Goal: Information Seeking & Learning: Compare options

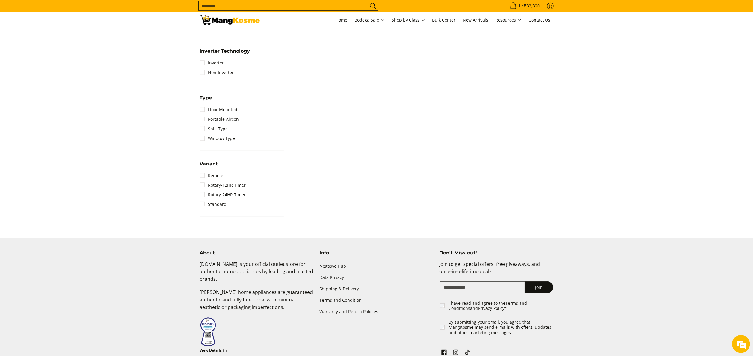
scroll to position [360, 0]
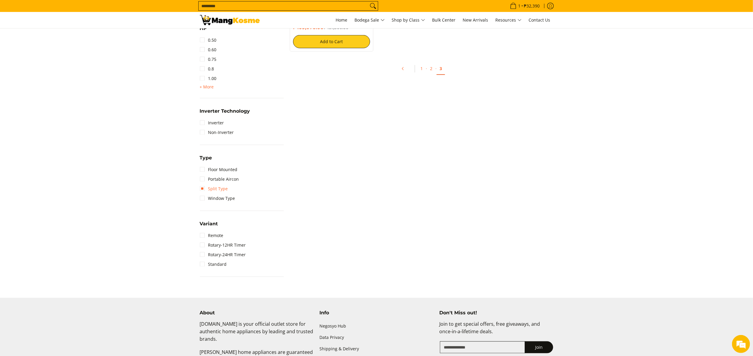
click at [223, 189] on link "Split Type" at bounding box center [214, 189] width 28 height 10
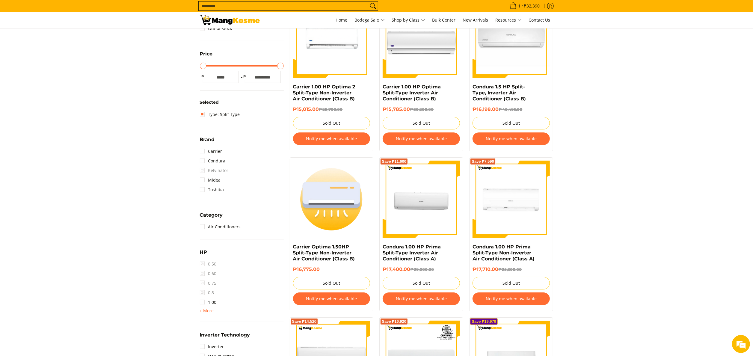
scroll to position [19, 0]
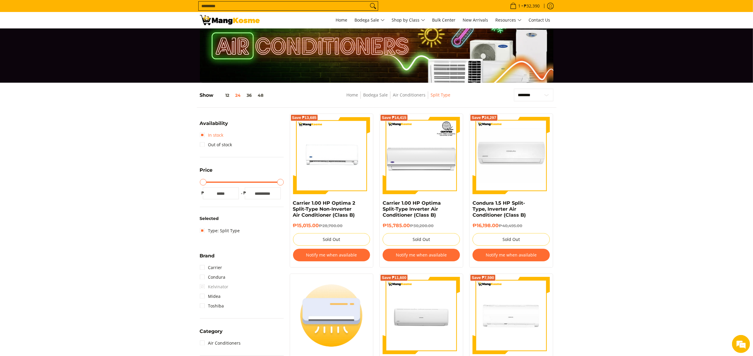
click at [217, 135] on link "In stock" at bounding box center [212, 135] width 24 height 10
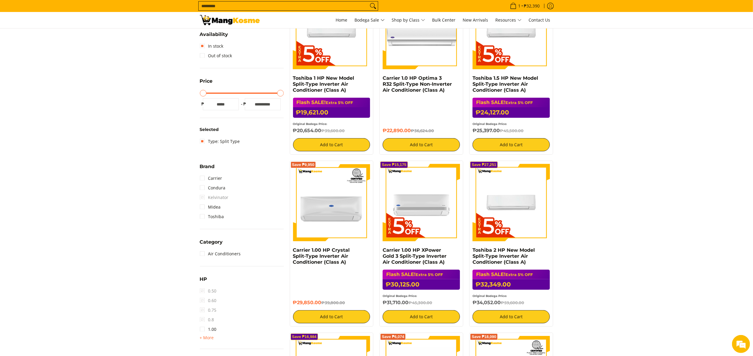
scroll to position [79, 0]
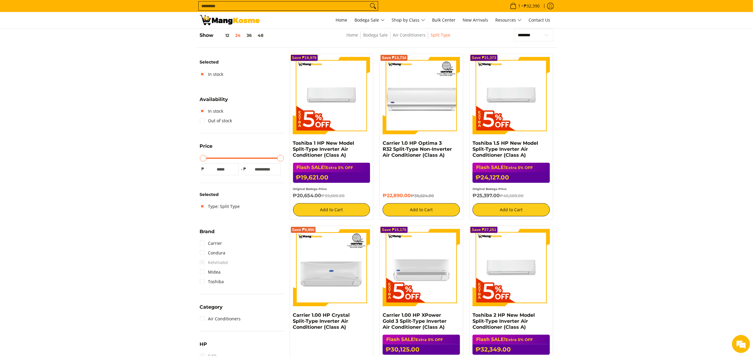
drag, startPoint x: 293, startPoint y: 196, endPoint x: 322, endPoint y: 196, distance: 29.4
click at [322, 196] on h6 "₱20,654.00 ₱39,600.00" at bounding box center [331, 196] width 77 height 6
copy h6 "₱20,654.00"
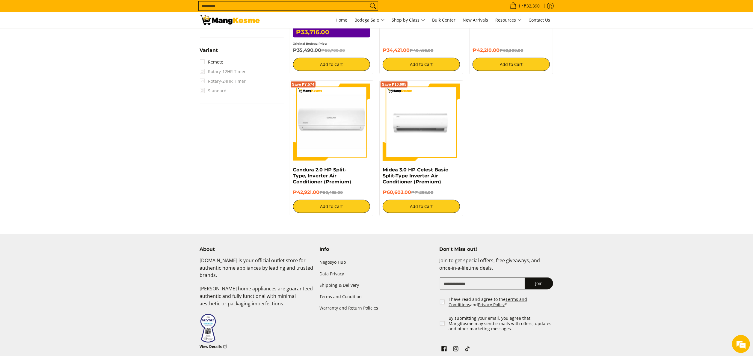
scroll to position [617, 0]
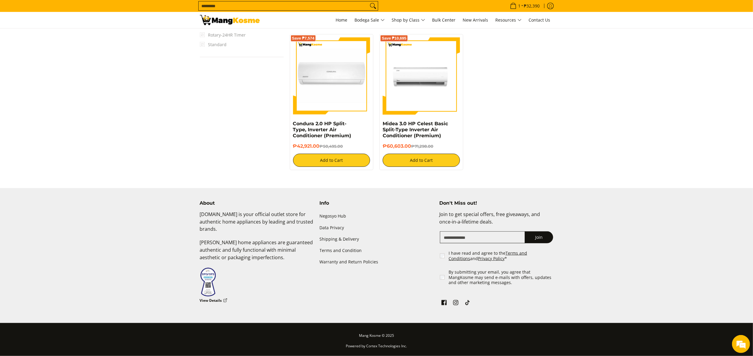
drag, startPoint x: 382, startPoint y: 147, endPoint x: 412, endPoint y: 148, distance: 30.0
click at [412, 148] on div "Save ₱10,695 Midea 3.0 HP [PERSON_NAME] Basic Split-Type Inverter Air Condition…" at bounding box center [421, 102] width 84 height 136
copy h6 "₱60,603.00"
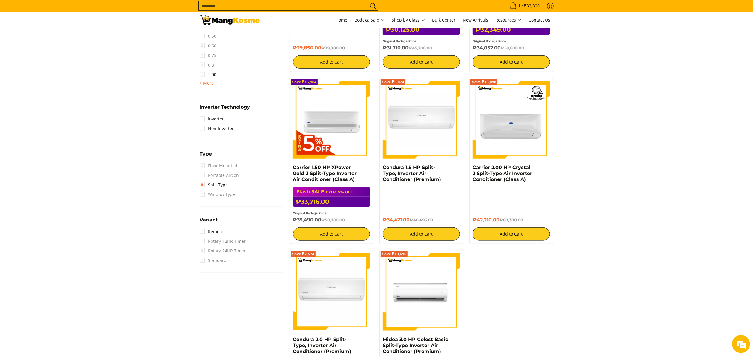
scroll to position [318, 0]
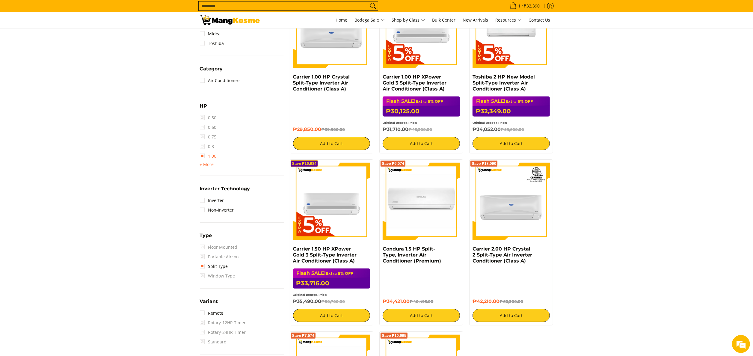
click at [215, 154] on link "1.00" at bounding box center [208, 156] width 17 height 10
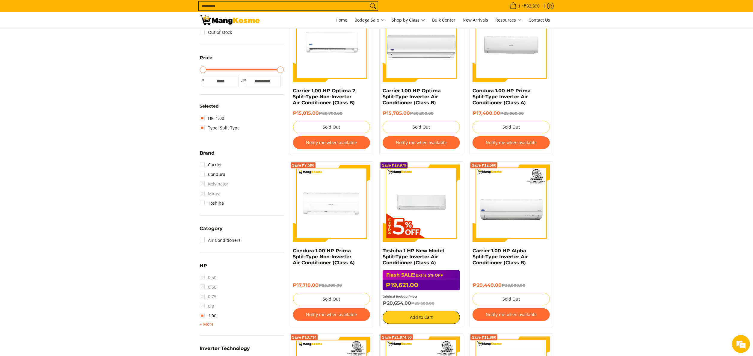
scroll to position [60, 0]
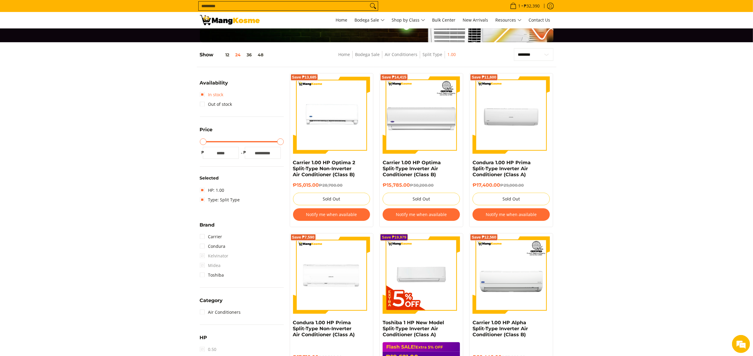
click at [217, 96] on link "In stock" at bounding box center [212, 95] width 24 height 10
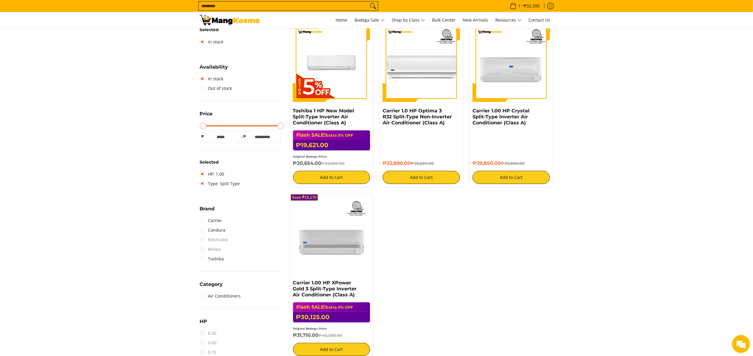
scroll to position [139, 0]
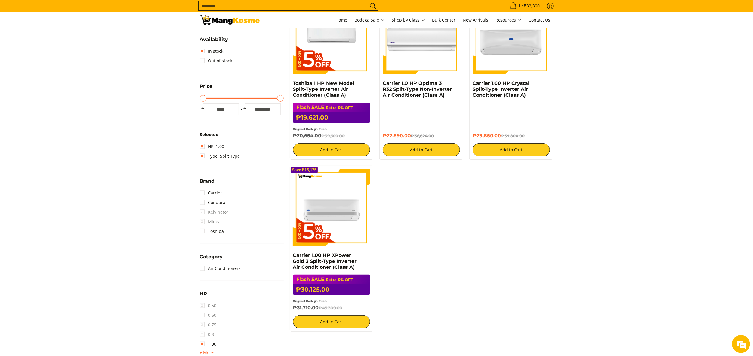
drag, startPoint x: 289, startPoint y: 310, endPoint x: 319, endPoint y: 310, distance: 30.0
click at [319, 310] on div "Save ₱15,175 Carrier 1.00 HP XPower Gold 3 Split-Type Inverter Air Conditioner …" at bounding box center [332, 249] width 90 height 166
copy h6 "₱31,710.00"
click at [422, 77] on link "Class C" at bounding box center [410, 76] width 24 height 11
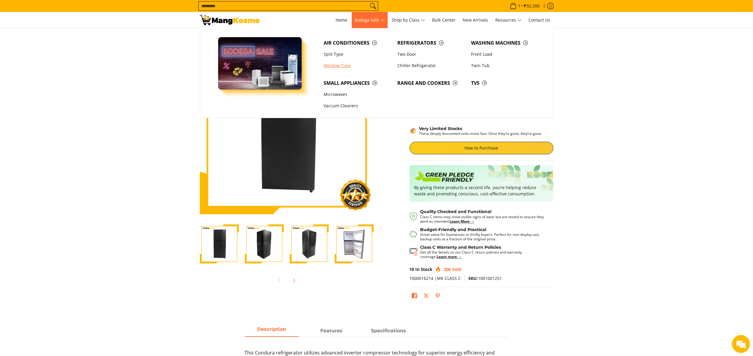
click at [339, 64] on link "Window Type" at bounding box center [358, 65] width 74 height 11
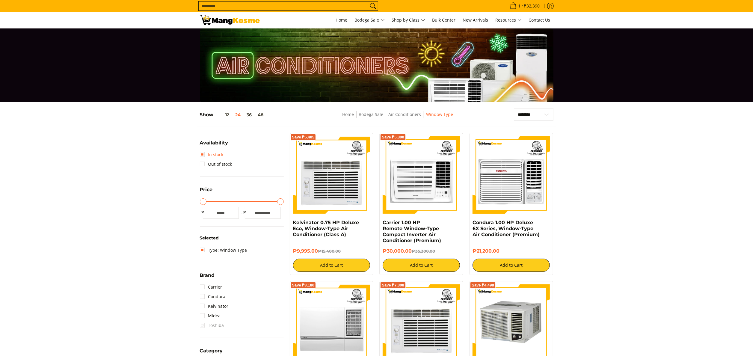
click at [207, 156] on link "In stock" at bounding box center [212, 155] width 24 height 10
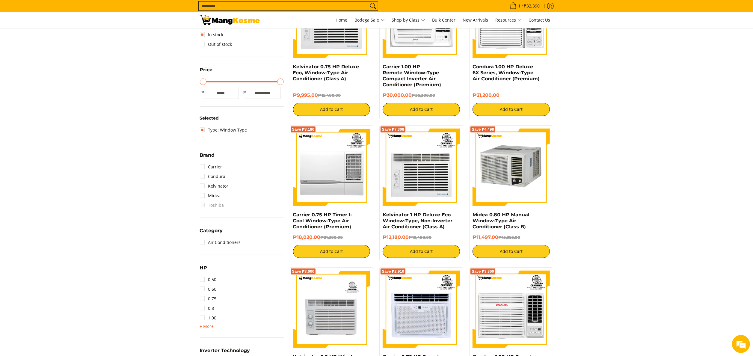
scroll to position [199, 0]
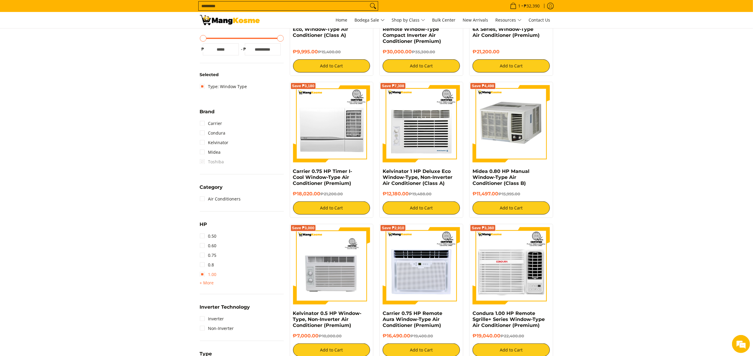
click at [213, 274] on link "1.00" at bounding box center [208, 275] width 17 height 10
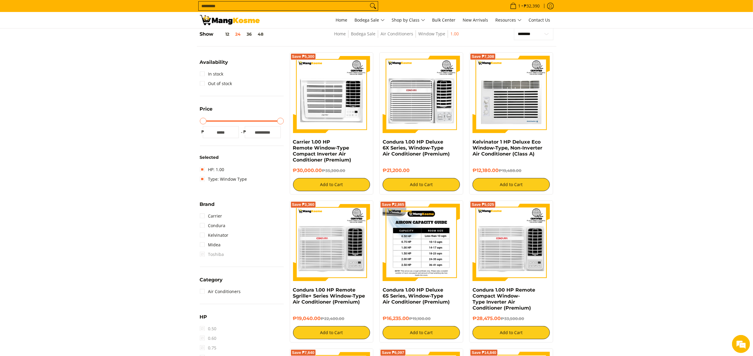
scroll to position [79, 0]
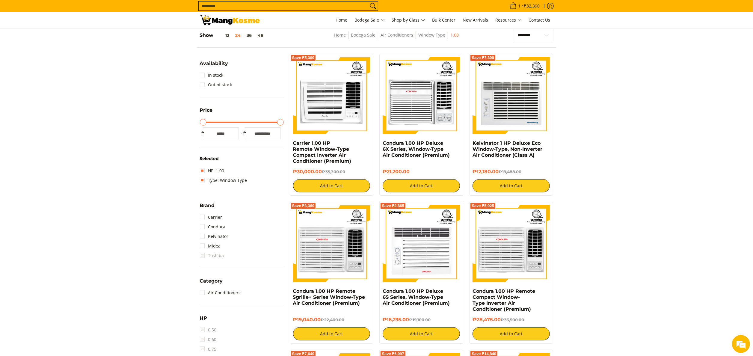
click at [553, 38] on div "**********" at bounding box center [377, 38] width 360 height 19
drag, startPoint x: 553, startPoint y: 38, endPoint x: 549, endPoint y: 37, distance: 4.0
click at [549, 37] on select "**********" at bounding box center [533, 35] width 39 height 13
select select "**********"
click at [514, 29] on select "**********" at bounding box center [533, 35] width 39 height 13
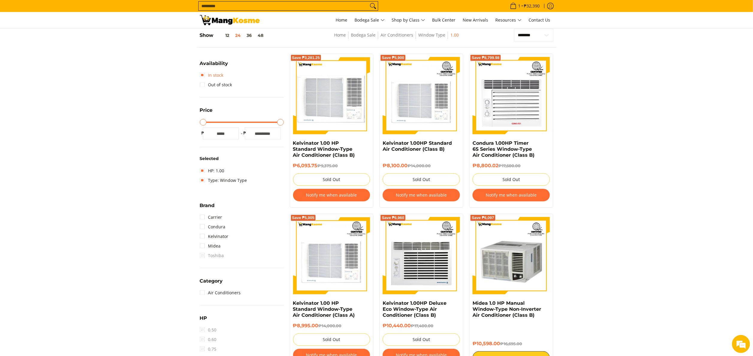
click at [215, 77] on link "In stock" at bounding box center [212, 75] width 24 height 10
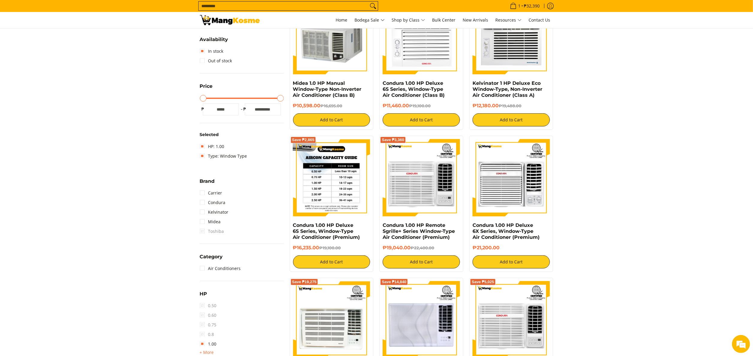
scroll to position [79, 0]
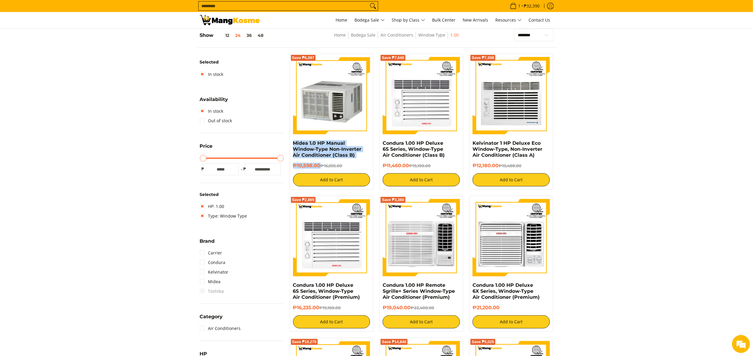
drag, startPoint x: 290, startPoint y: 146, endPoint x: 320, endPoint y: 171, distance: 38.7
click at [320, 171] on div "Save ₱6,097 Midea 1.0 HP Manual Window-Type Non-Inverter Air Conditioner (Class…" at bounding box center [332, 122] width 84 height 136
copy div "Midea 1.0 HP Manual Window-Type Non-Inverter Air Conditioner (Class B) ₱10,598.…"
drag, startPoint x: 471, startPoint y: 146, endPoint x: 500, endPoint y: 163, distance: 34.0
click at [500, 163] on div "Save ₱7,308 Kelvinator 1 HP Deluxe Eco Window-Type, Non-Inverter Air Conditione…" at bounding box center [511, 122] width 84 height 136
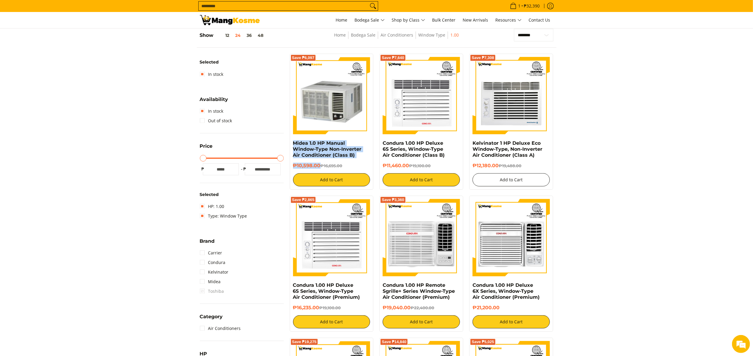
copy div "Kelvinator 1 HP Deluxe Eco Window-Type, Non-Inverter Air Conditioner (Class A) …"
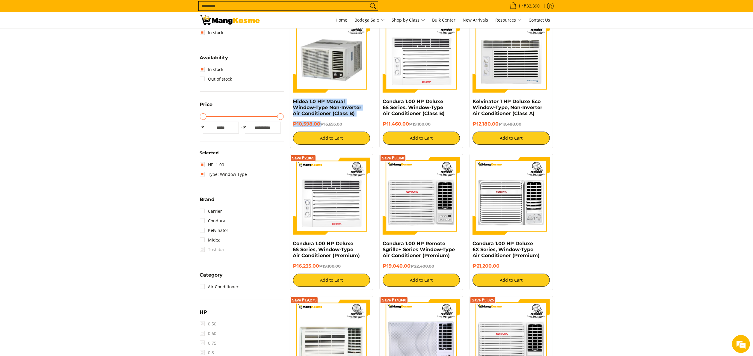
scroll to position [139, 0]
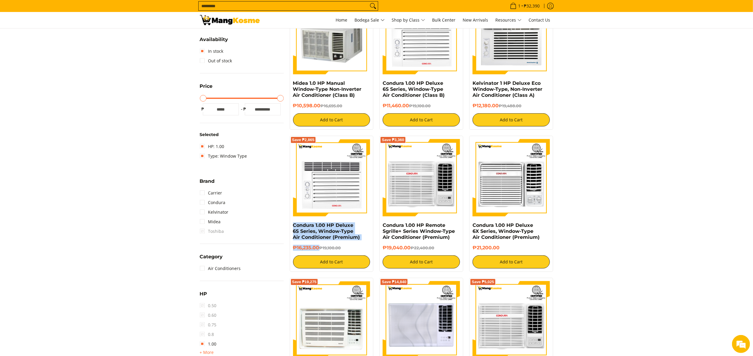
drag, startPoint x: 291, startPoint y: 225, endPoint x: 318, endPoint y: 247, distance: 35.1
click at [318, 247] on div "Save ₱2,865 Condura 1.00 HP Deluxe 6S Series, Window-Type Air Conditioner (Prem…" at bounding box center [332, 204] width 84 height 136
copy div "Condura 1.00 HP Deluxe 6S Series, Window-Type Air Conditioner (Premium) ₱16,235…"
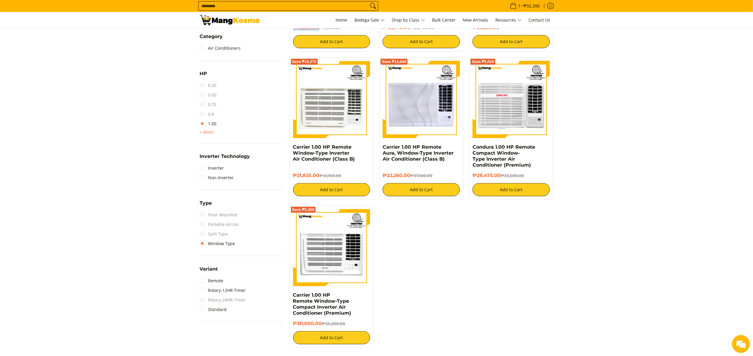
scroll to position [379, 0]
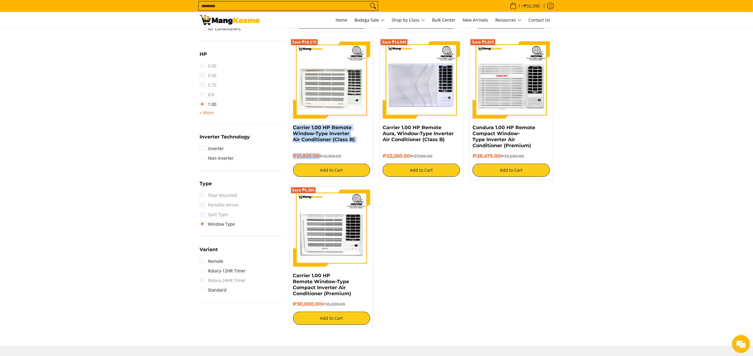
drag, startPoint x: 290, startPoint y: 126, endPoint x: 320, endPoint y: 151, distance: 39.1
click at [320, 151] on div "Save ₱19,275 Carrier 1.00 HP Remote Window-Type Inverter Air Conditioner (Class…" at bounding box center [332, 109] width 84 height 142
copy div "Carrier 1.00 HP Remote Window-Type Inverter Air Conditioner (Class B) ₱21,825.00"
